Goal: Information Seeking & Learning: Check status

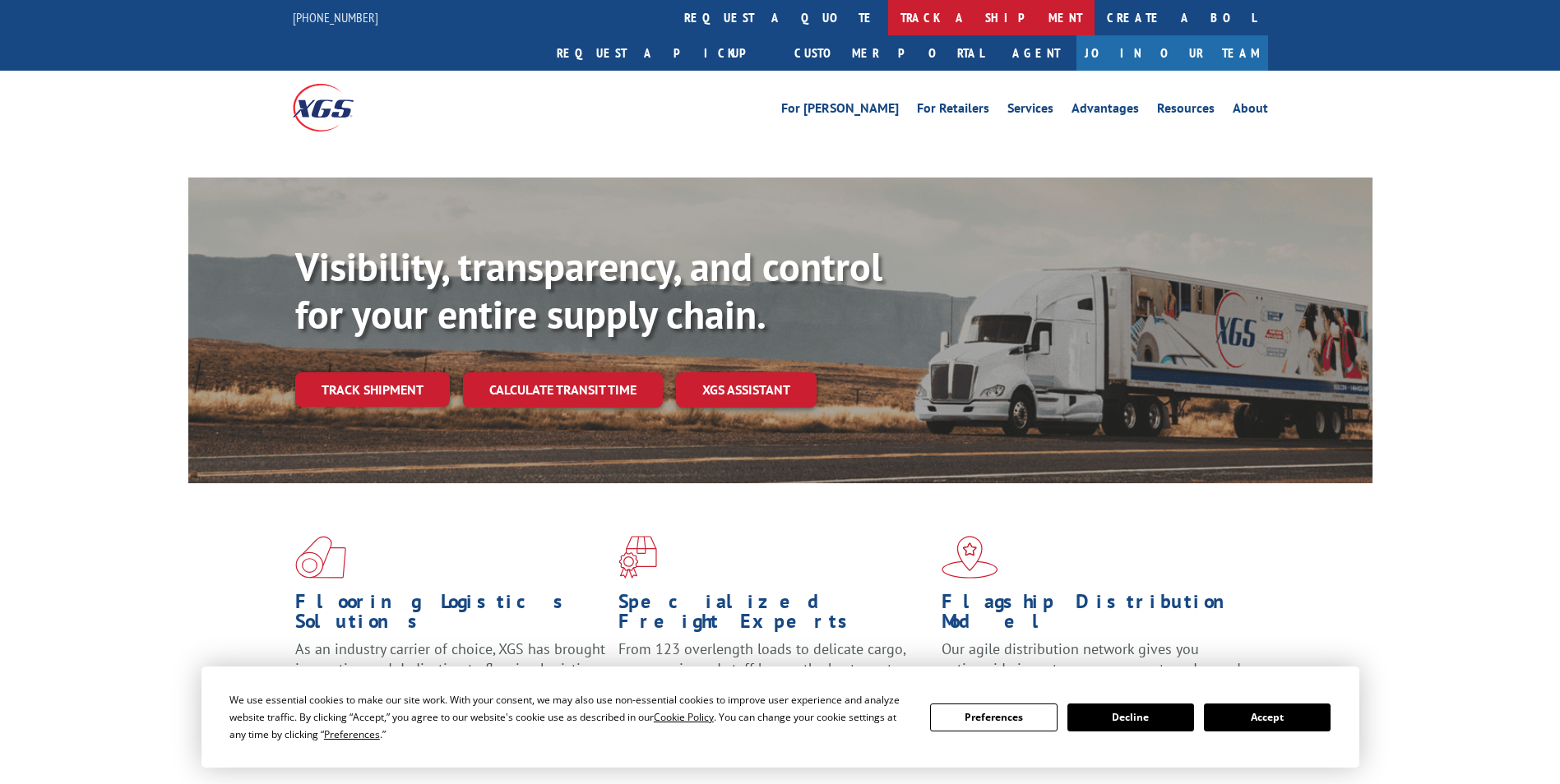
click at [888, 16] on link "track a shipment" at bounding box center [992, 17] width 207 height 35
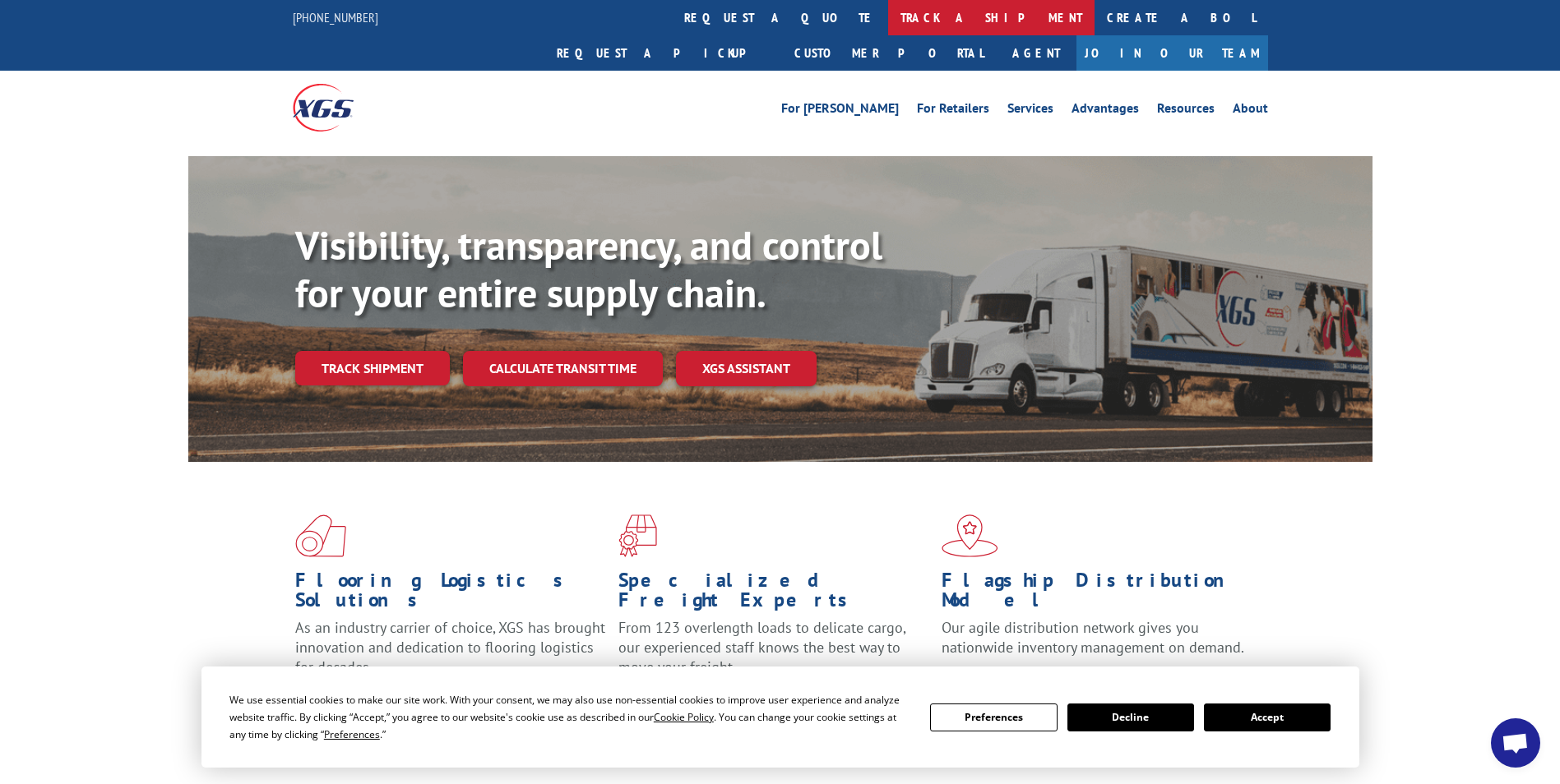
click at [888, 16] on link "track a shipment" at bounding box center [992, 17] width 207 height 35
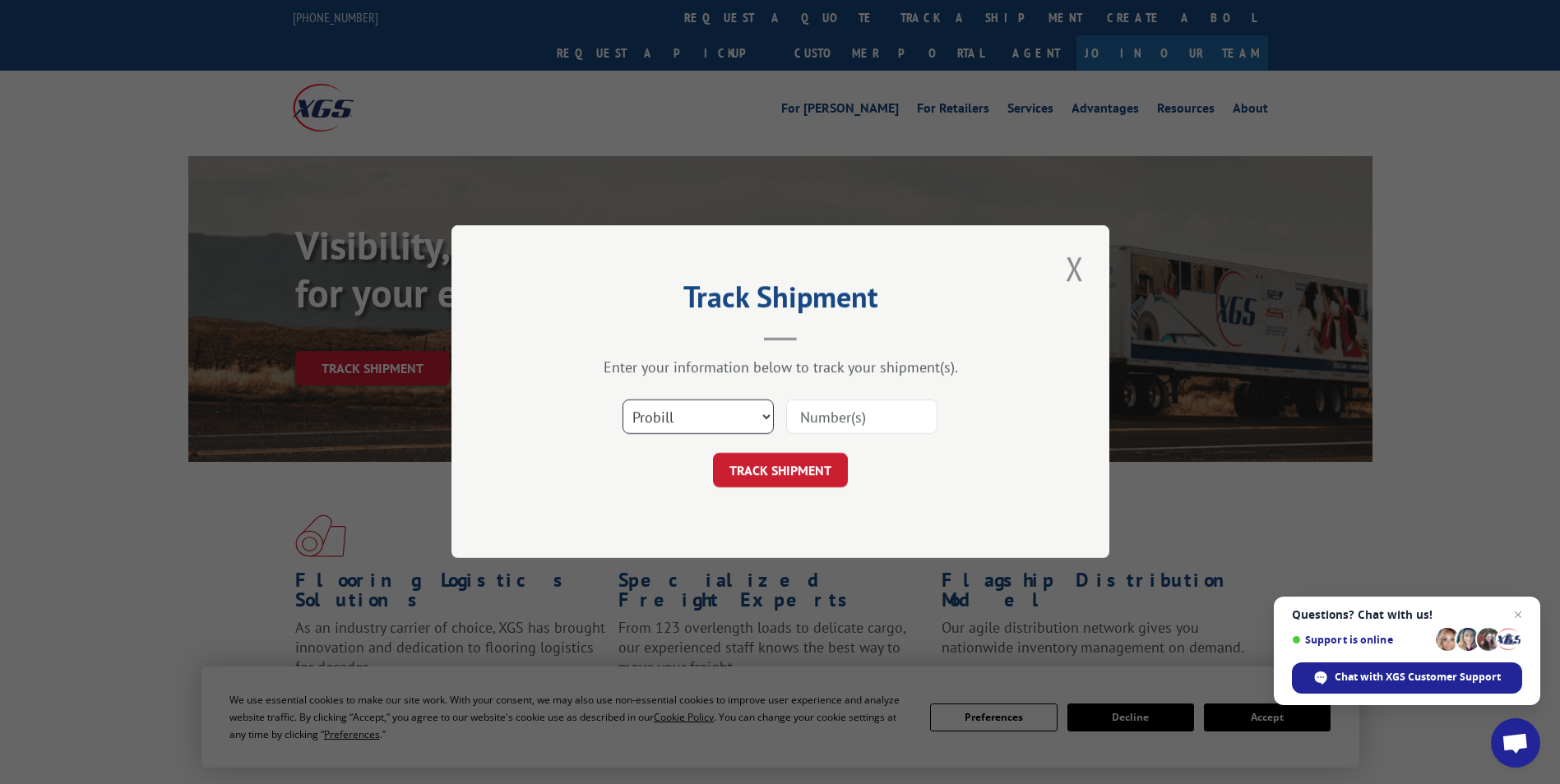
click at [698, 415] on select "Select category... Probill BOL PO" at bounding box center [698, 417] width 151 height 34
select select "bol"
click at [622, 400] on select "Select category... Probill BOL PO" at bounding box center [698, 417] width 151 height 34
click at [878, 414] on input at bounding box center [861, 417] width 151 height 34
paste input "4846973"
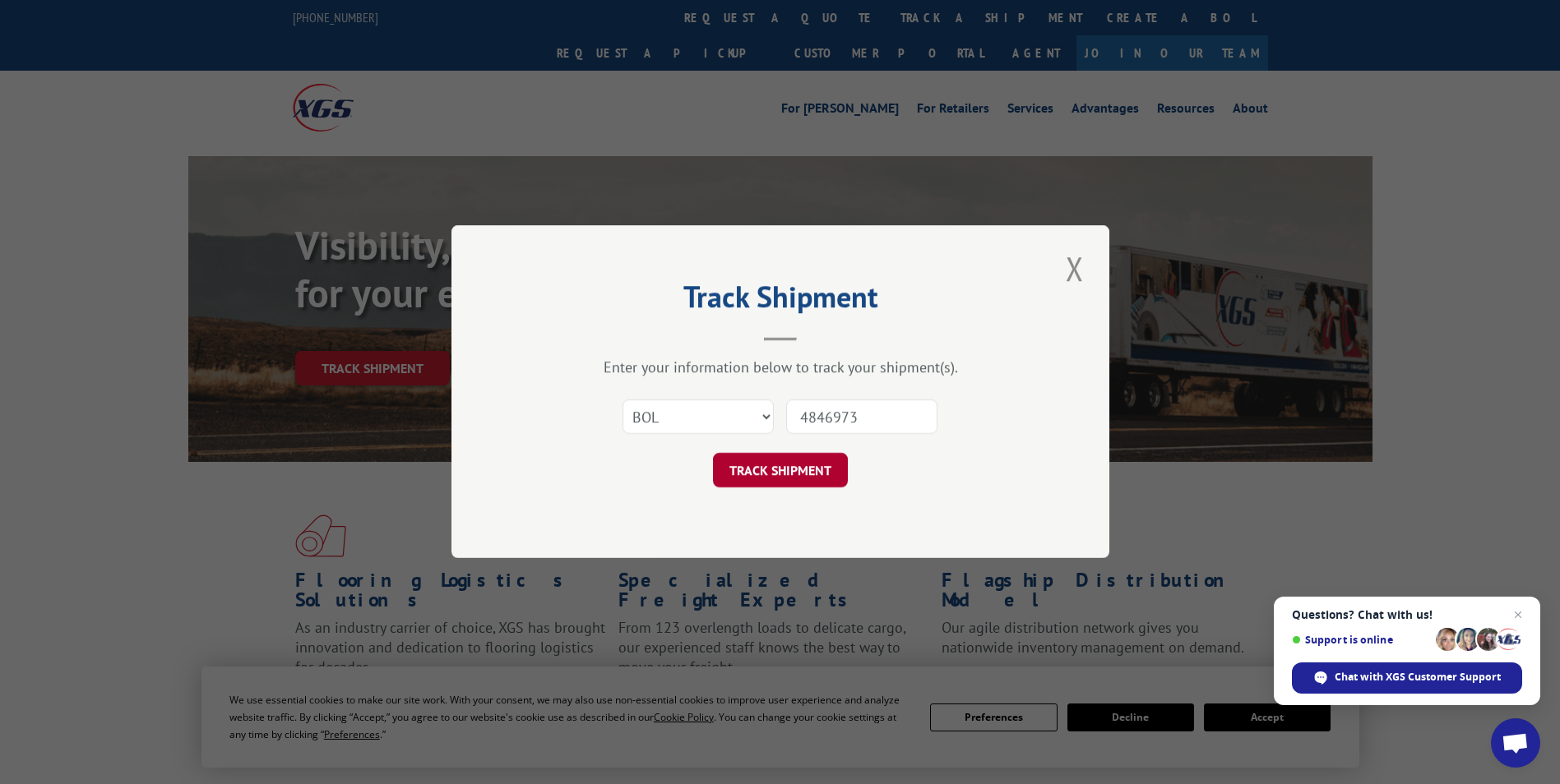
type input "4846973"
click at [805, 469] on button "TRACK SHIPMENT" at bounding box center [780, 471] width 135 height 34
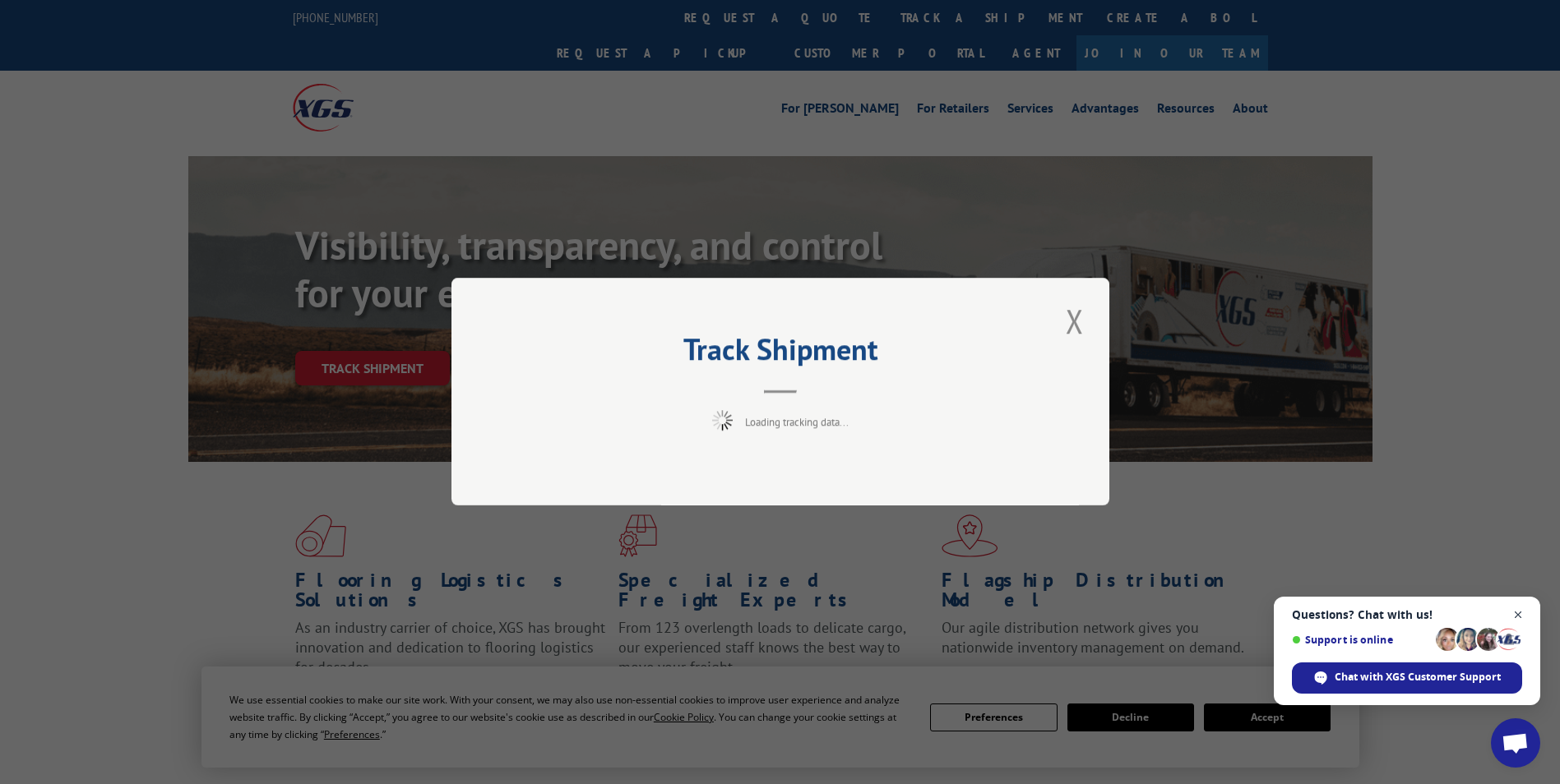
click at [1513, 612] on span "Open chat" at bounding box center [1518, 615] width 21 height 21
